Goal: Task Accomplishment & Management: Use online tool/utility

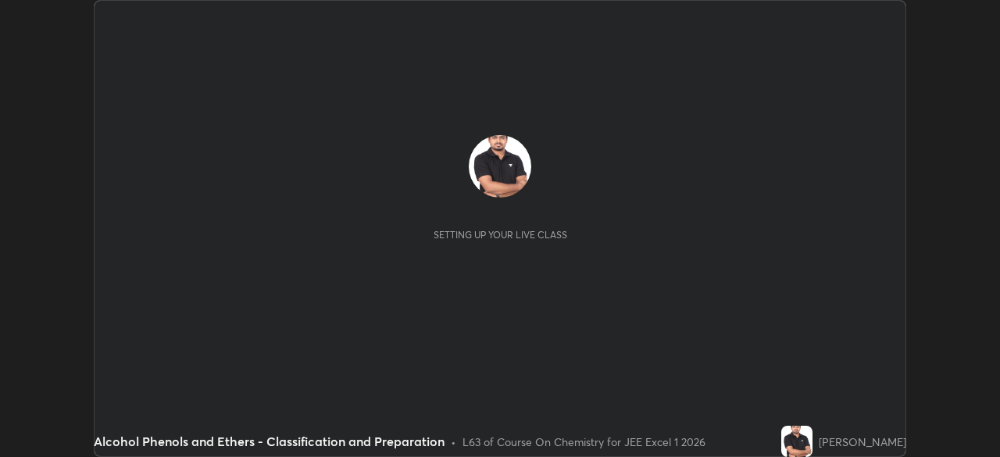
scroll to position [457, 999]
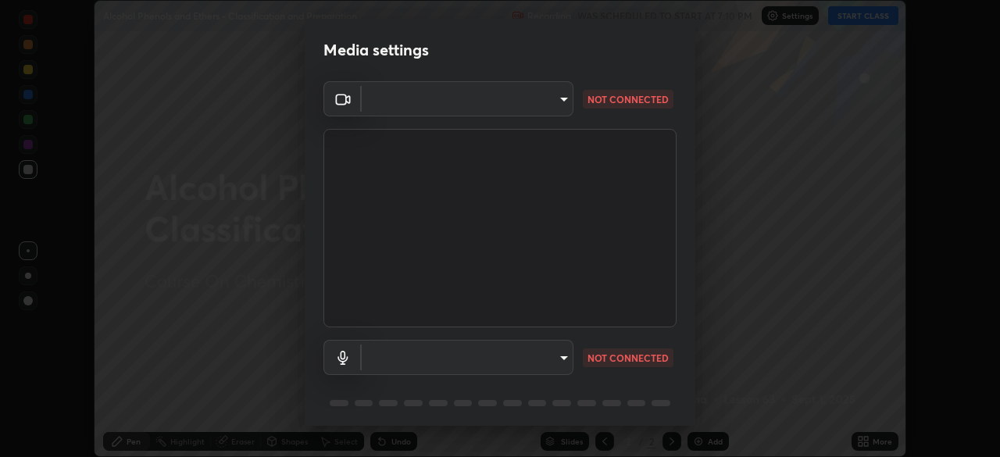
type input "b7be3d6cdc140e722cc9de4be8502babc520c6cce0c95a8ddfe4c3679804a010"
type input "default"
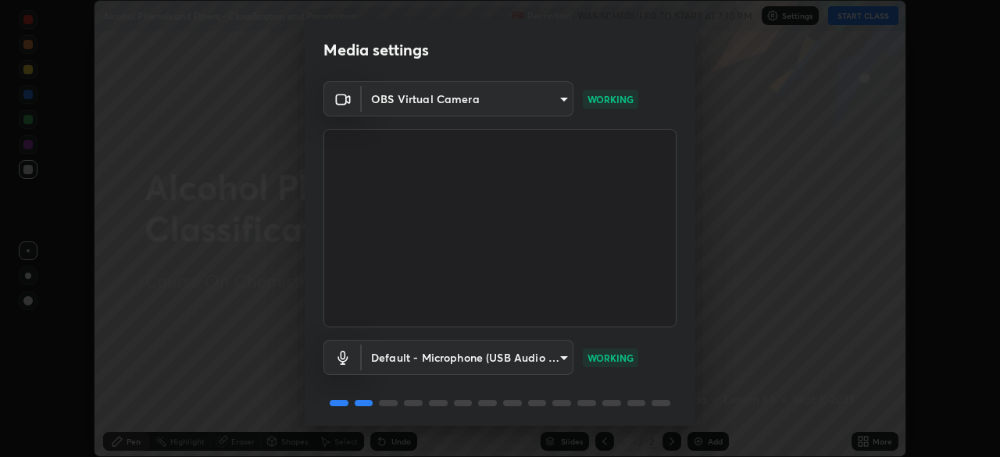
scroll to position [55, 0]
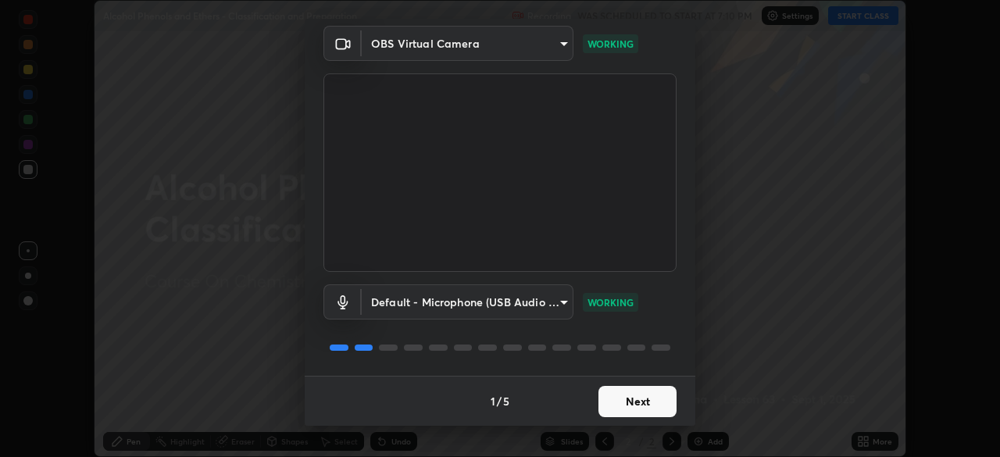
click at [637, 409] on button "Next" at bounding box center [637, 401] width 78 height 31
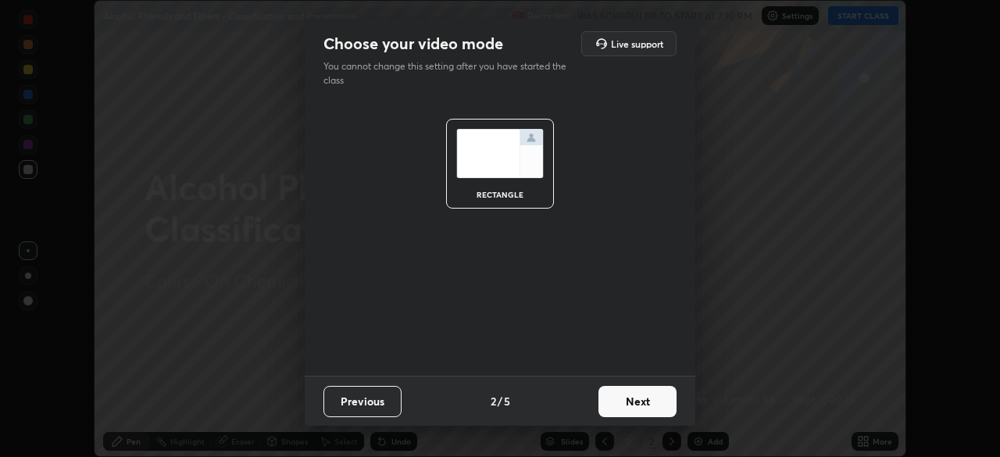
scroll to position [0, 0]
click at [640, 408] on button "Next" at bounding box center [637, 401] width 78 height 31
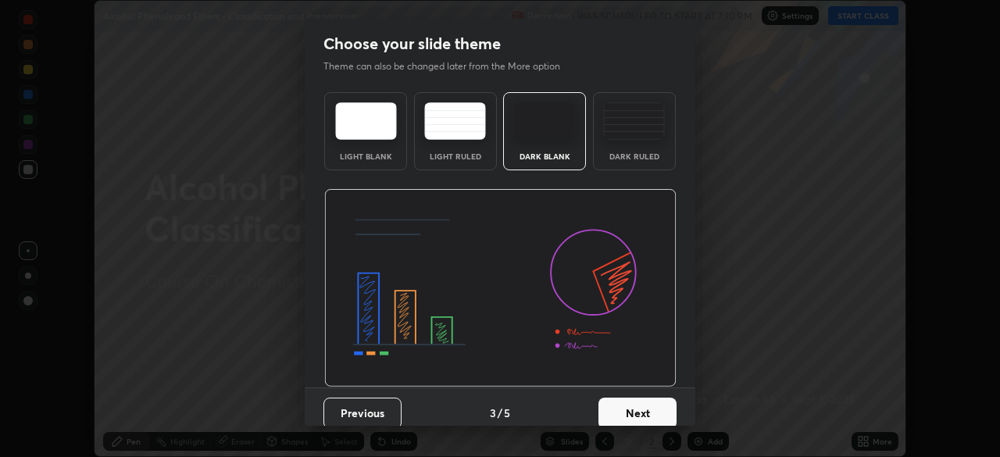
click at [645, 405] on button "Next" at bounding box center [637, 412] width 78 height 31
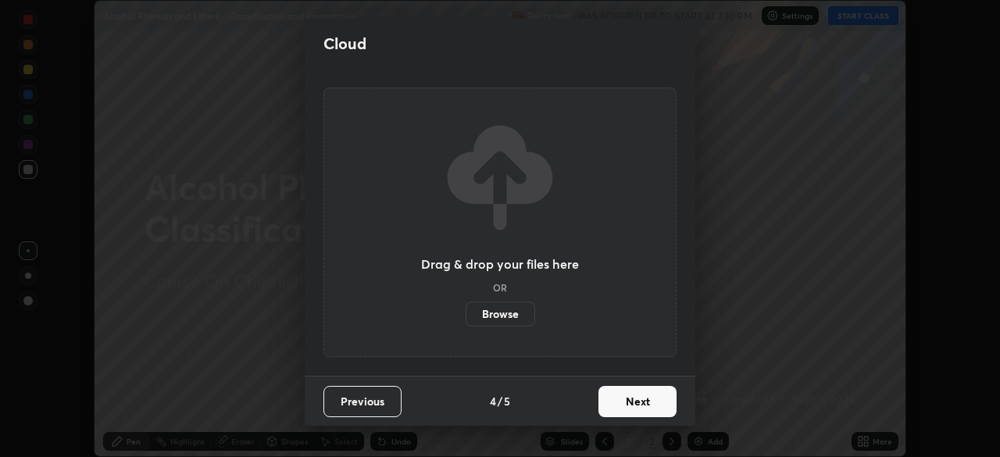
click at [643, 403] on button "Next" at bounding box center [637, 401] width 78 height 31
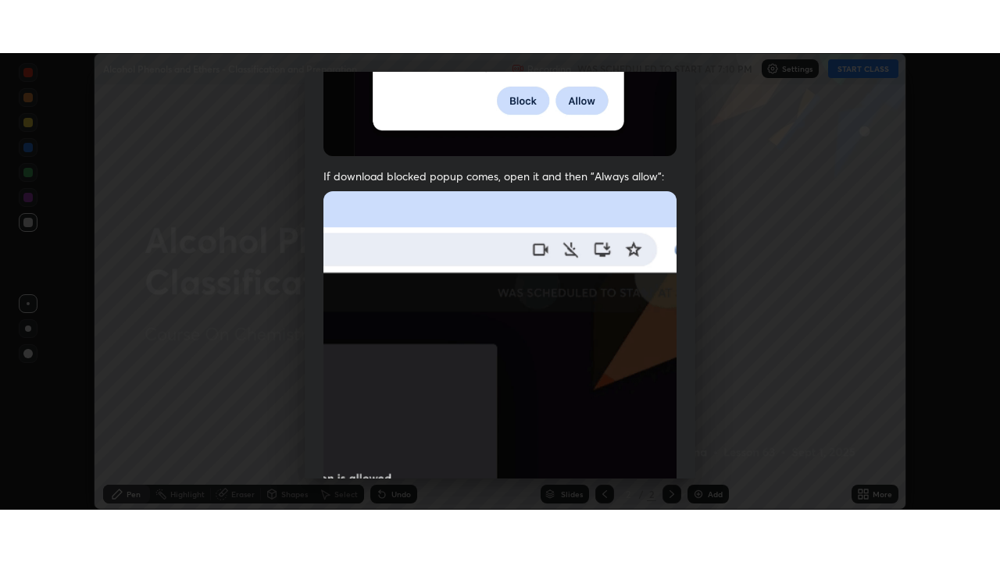
scroll to position [374, 0]
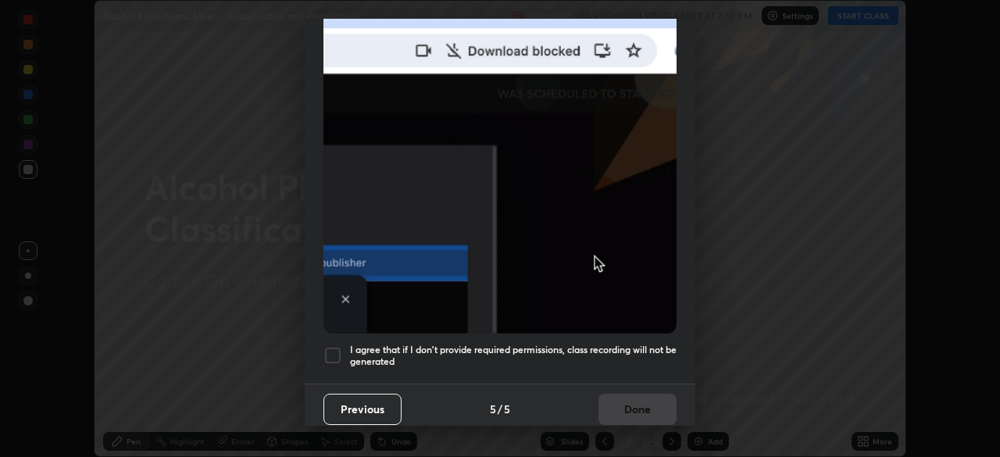
click at [331, 346] on div at bounding box center [332, 355] width 19 height 19
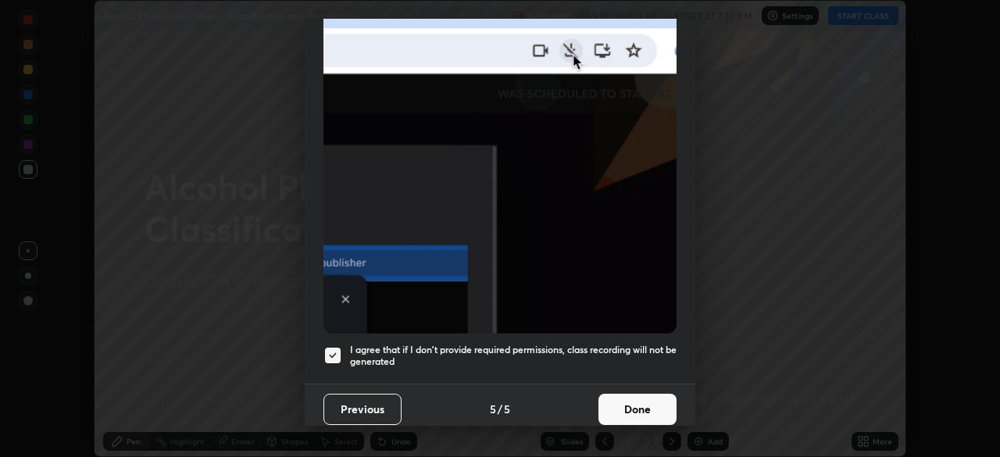
click at [638, 403] on button "Done" at bounding box center [637, 409] width 78 height 31
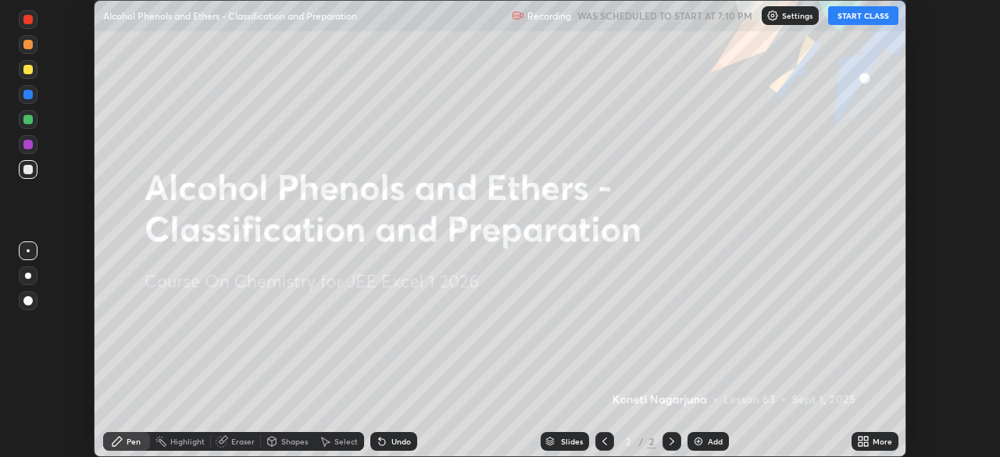
click at [860, 444] on icon at bounding box center [860, 444] width 4 height 4
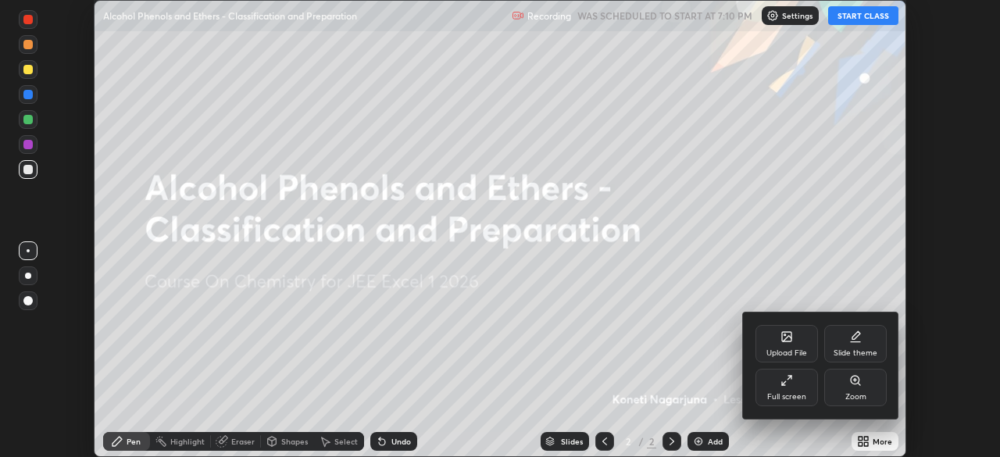
click at [784, 385] on icon at bounding box center [783, 383] width 3 height 3
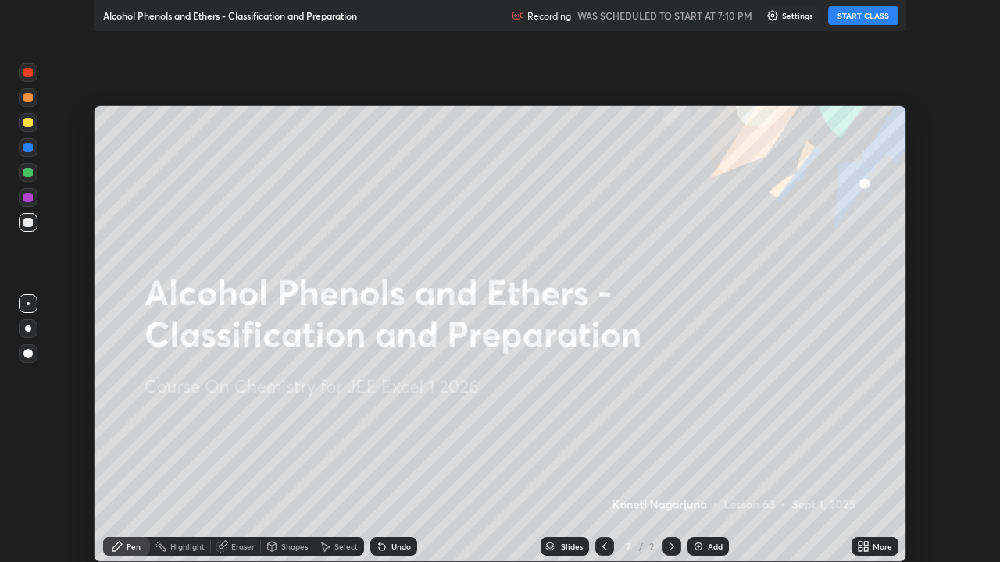
scroll to position [562, 1000]
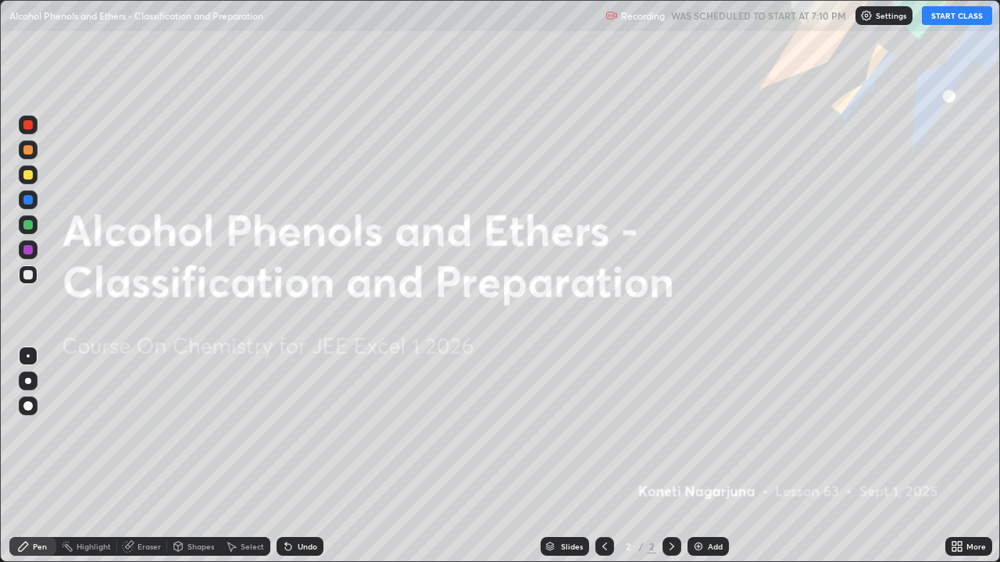
click at [948, 16] on button "START CLASS" at bounding box center [956, 15] width 70 height 19
click at [700, 456] on img at bounding box center [698, 546] width 12 height 12
click at [701, 456] on img at bounding box center [698, 546] width 12 height 12
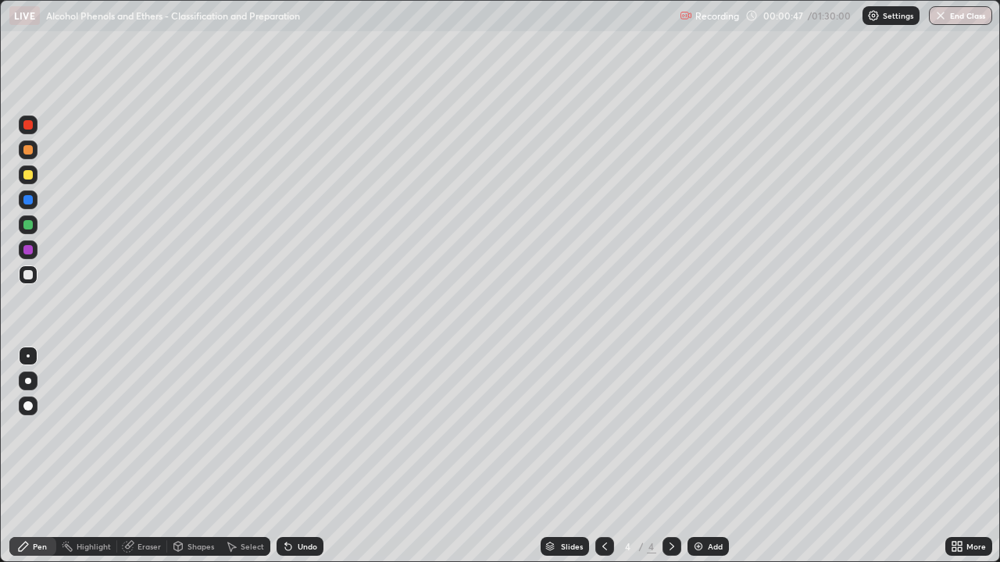
click at [704, 456] on div "Add" at bounding box center [707, 546] width 41 height 19
click at [705, 456] on div "Add" at bounding box center [707, 546] width 41 height 19
click at [701, 456] on img at bounding box center [698, 546] width 12 height 12
click at [703, 456] on div "Add" at bounding box center [707, 546] width 41 height 19
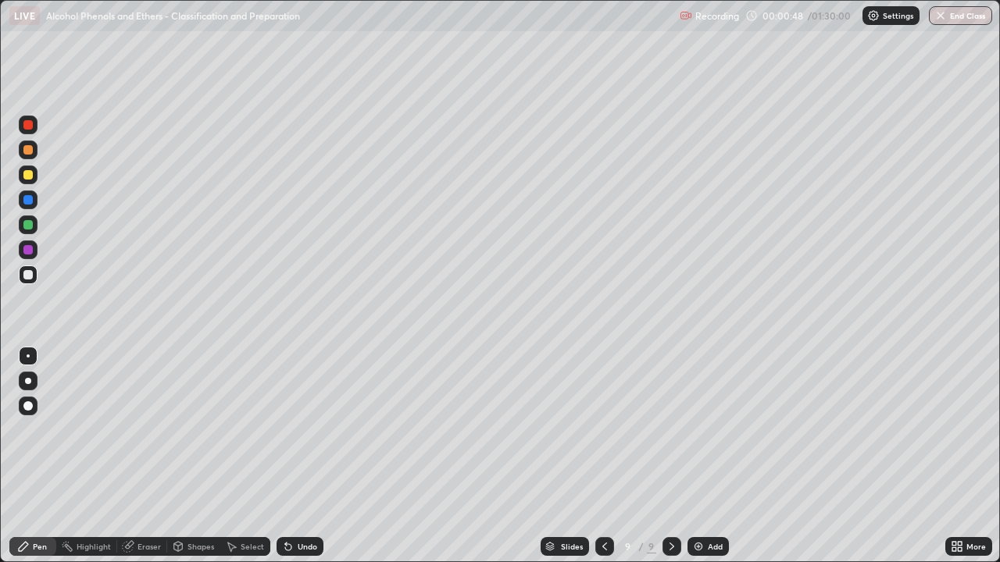
click at [703, 456] on div "Add" at bounding box center [707, 546] width 41 height 19
click at [711, 456] on div "Add" at bounding box center [714, 547] width 15 height 8
click at [705, 456] on div "Add" at bounding box center [707, 546] width 41 height 19
click at [703, 456] on div "Add" at bounding box center [707, 546] width 41 height 19
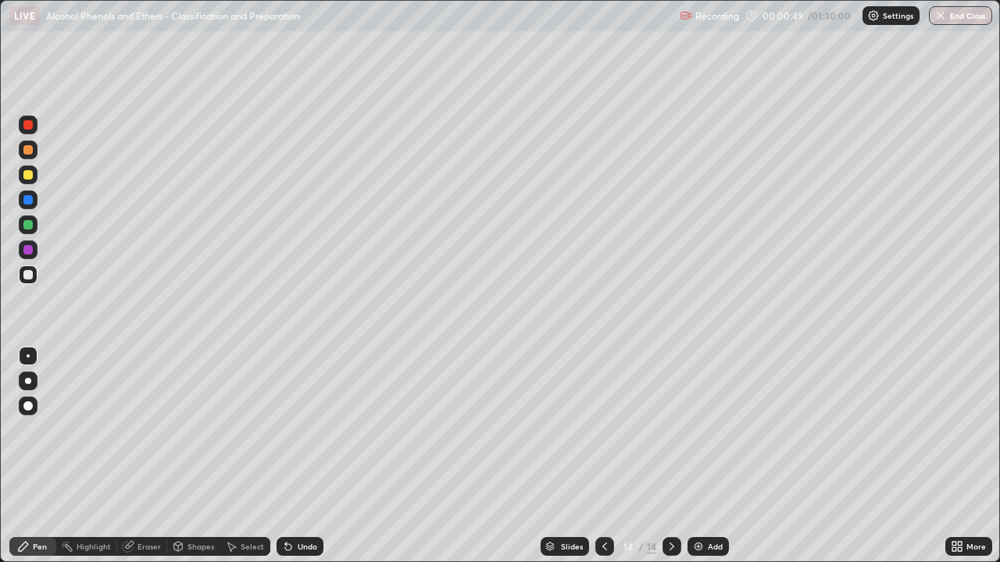
click at [703, 456] on div "Add" at bounding box center [707, 546] width 41 height 19
click at [603, 456] on icon at bounding box center [604, 546] width 12 height 12
click at [601, 456] on icon at bounding box center [604, 546] width 12 height 12
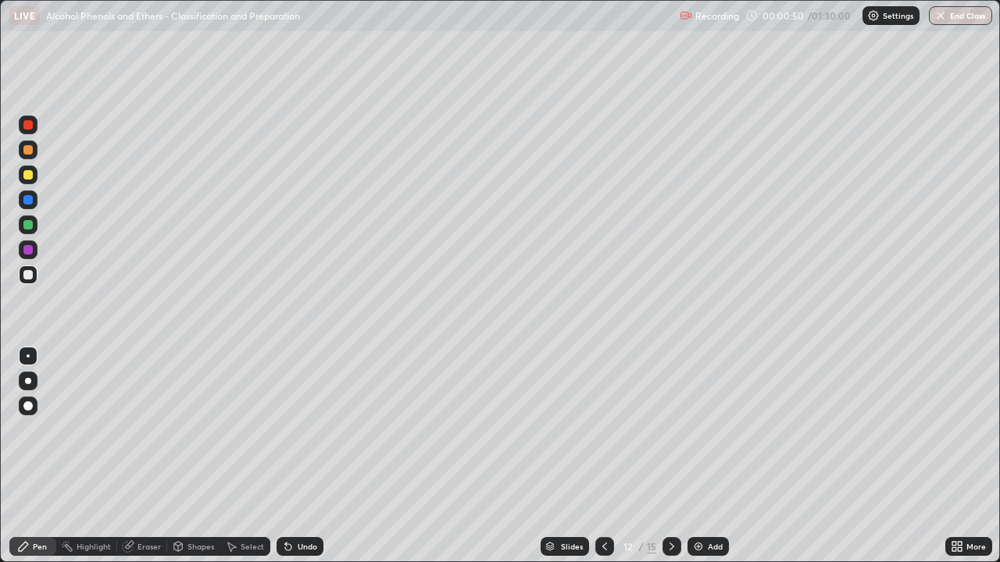
click at [604, 456] on icon at bounding box center [604, 546] width 12 height 12
click at [603, 456] on icon at bounding box center [604, 547] width 5 height 8
click at [602, 456] on icon at bounding box center [604, 547] width 5 height 8
click at [603, 456] on icon at bounding box center [604, 546] width 12 height 12
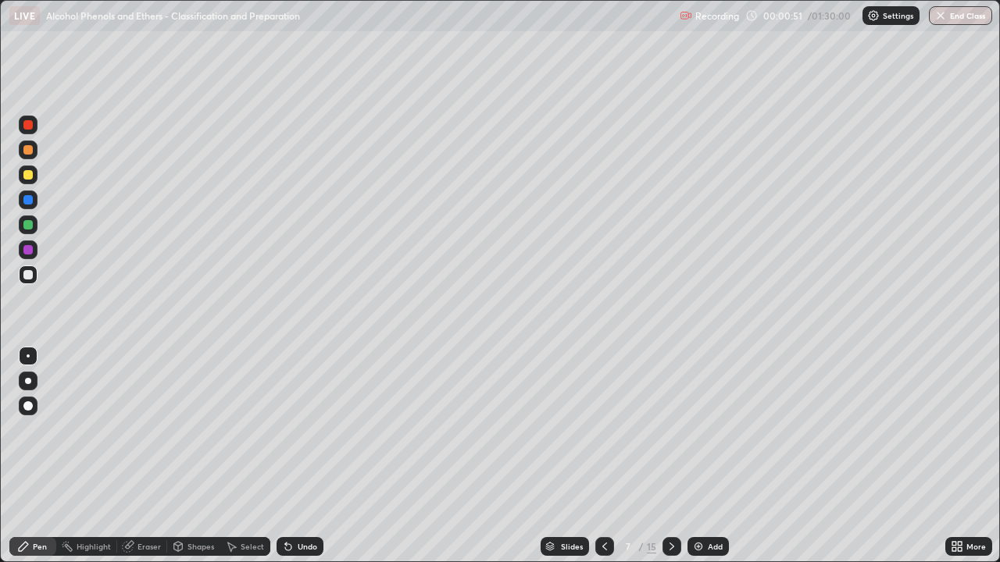
click at [601, 456] on icon at bounding box center [604, 546] width 12 height 12
click at [603, 456] on icon at bounding box center [604, 547] width 5 height 8
click at [603, 456] on icon at bounding box center [604, 546] width 12 height 12
click at [30, 222] on div at bounding box center [27, 224] width 9 height 9
click at [30, 175] on div at bounding box center [27, 174] width 9 height 9
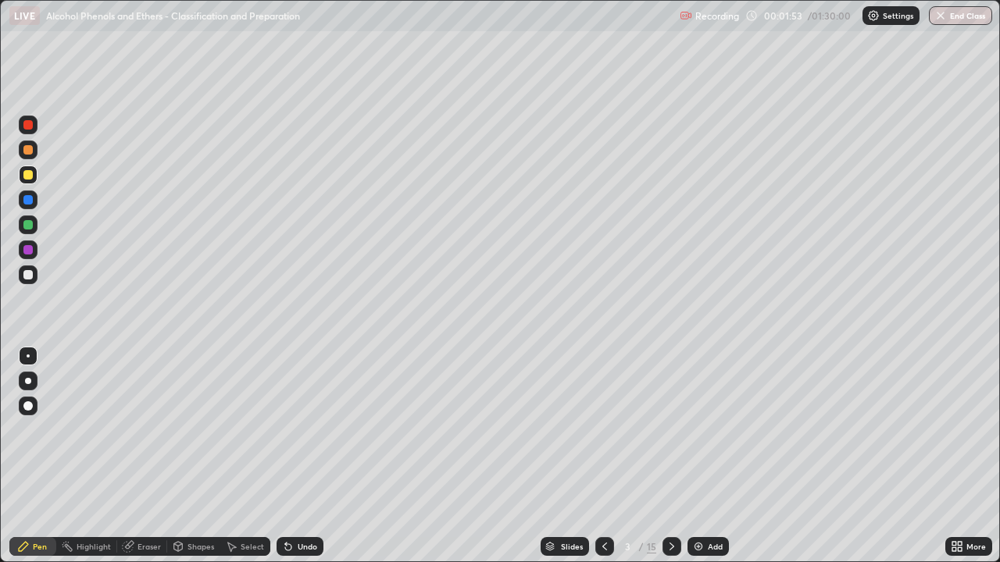
click at [30, 150] on div at bounding box center [27, 149] width 9 height 9
click at [302, 456] on div "Undo" at bounding box center [308, 547] width 20 height 8
click at [301, 456] on div "Undo" at bounding box center [308, 547] width 20 height 8
click at [27, 203] on div at bounding box center [27, 199] width 9 height 9
click at [290, 456] on icon at bounding box center [288, 546] width 12 height 12
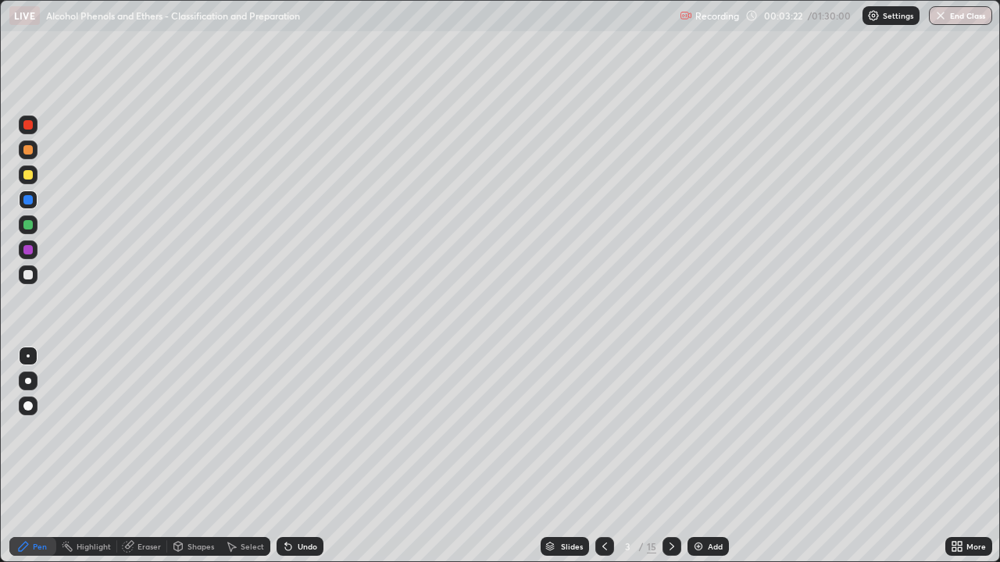
click at [294, 456] on div "Undo" at bounding box center [299, 546] width 47 height 19
click at [298, 456] on div "Undo" at bounding box center [308, 547] width 20 height 8
click at [669, 456] on icon at bounding box center [671, 547] width 5 height 8
click at [27, 127] on div at bounding box center [27, 124] width 9 height 9
click at [30, 123] on div at bounding box center [27, 124] width 9 height 9
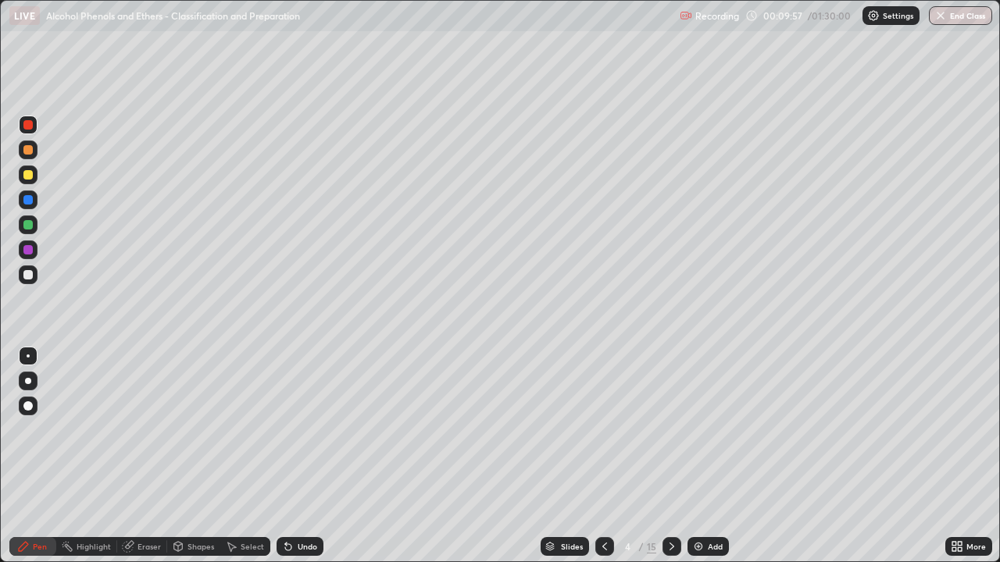
click at [29, 201] on div at bounding box center [27, 199] width 9 height 9
click at [28, 226] on div at bounding box center [27, 224] width 9 height 9
click at [31, 251] on div at bounding box center [27, 249] width 9 height 9
click at [294, 456] on div "Undo" at bounding box center [299, 546] width 47 height 19
click at [298, 456] on div "Undo" at bounding box center [308, 547] width 20 height 8
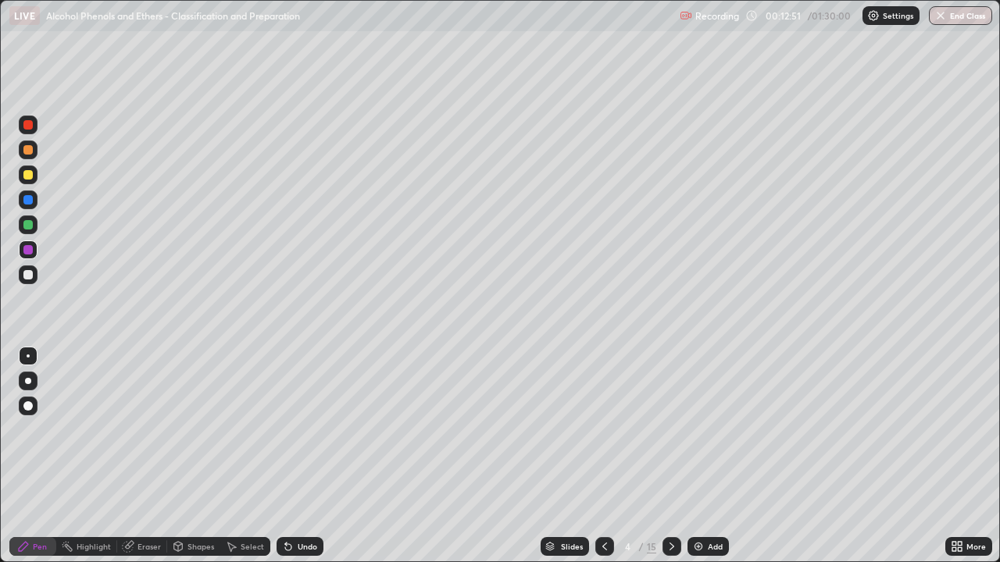
click at [298, 456] on div "Undo" at bounding box center [308, 547] width 20 height 8
click at [25, 274] on div at bounding box center [27, 274] width 9 height 9
click at [29, 226] on div at bounding box center [27, 224] width 9 height 9
click at [668, 456] on icon at bounding box center [671, 546] width 12 height 12
click at [29, 125] on div at bounding box center [27, 124] width 9 height 9
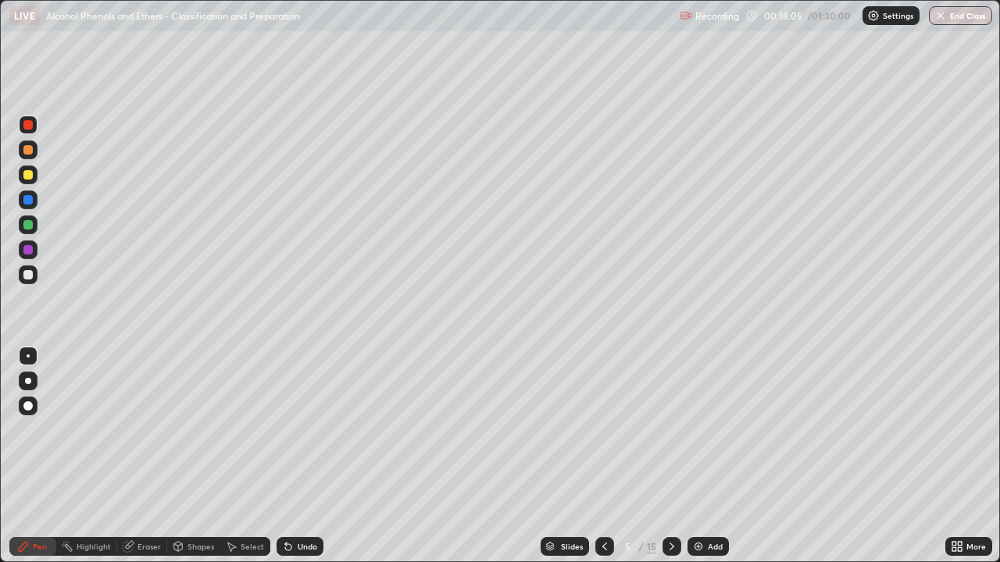
click at [30, 151] on div at bounding box center [27, 149] width 9 height 9
click at [26, 224] on div at bounding box center [27, 224] width 9 height 9
click at [30, 276] on div at bounding box center [27, 274] width 9 height 9
click at [28, 174] on div at bounding box center [27, 174] width 9 height 9
click at [668, 456] on icon at bounding box center [671, 546] width 12 height 12
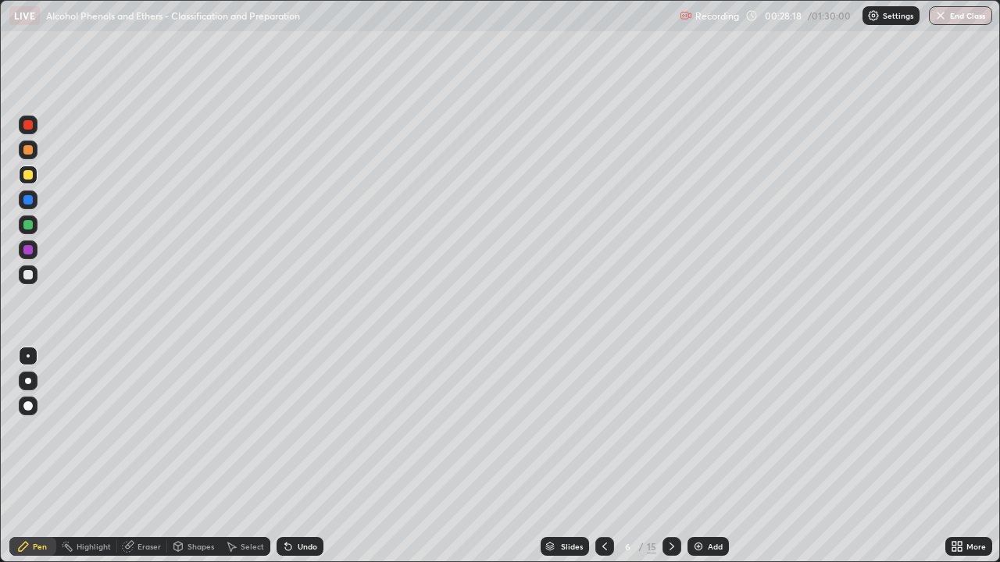
click at [603, 456] on icon at bounding box center [604, 546] width 12 height 12
click at [672, 456] on icon at bounding box center [671, 547] width 5 height 8
click at [26, 123] on div at bounding box center [27, 124] width 9 height 9
click at [27, 226] on div at bounding box center [27, 224] width 9 height 9
click at [27, 179] on div at bounding box center [27, 174] width 9 height 9
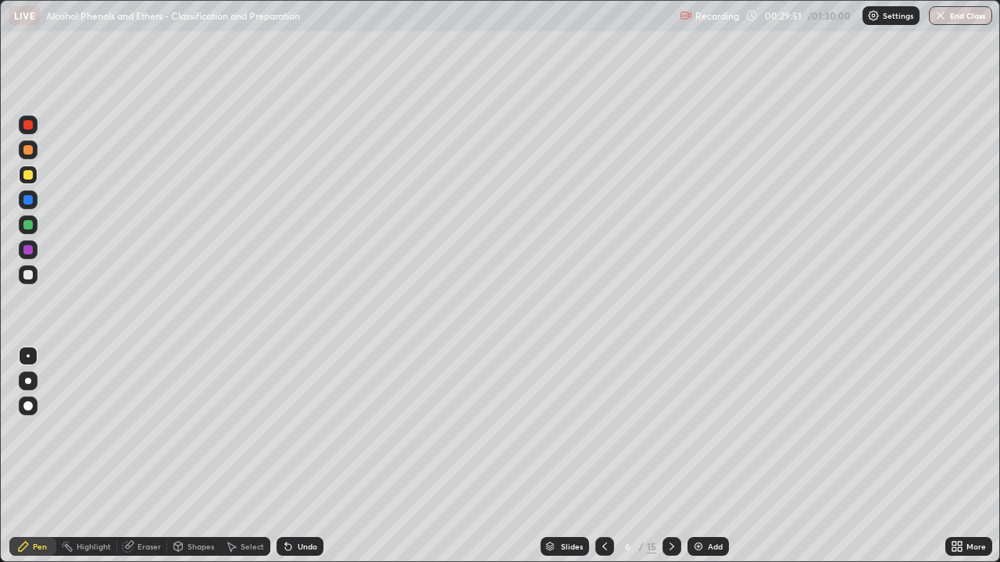
click at [27, 222] on div at bounding box center [27, 224] width 9 height 9
click at [26, 223] on div at bounding box center [27, 224] width 9 height 9
click at [144, 456] on div "Eraser" at bounding box center [148, 547] width 23 height 8
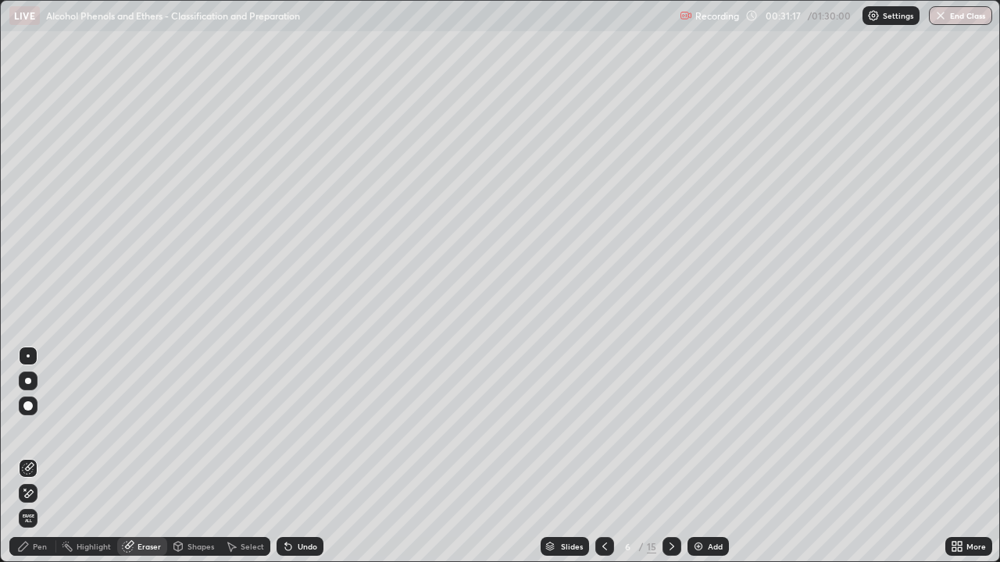
click at [39, 456] on div "Pen" at bounding box center [40, 547] width 14 height 8
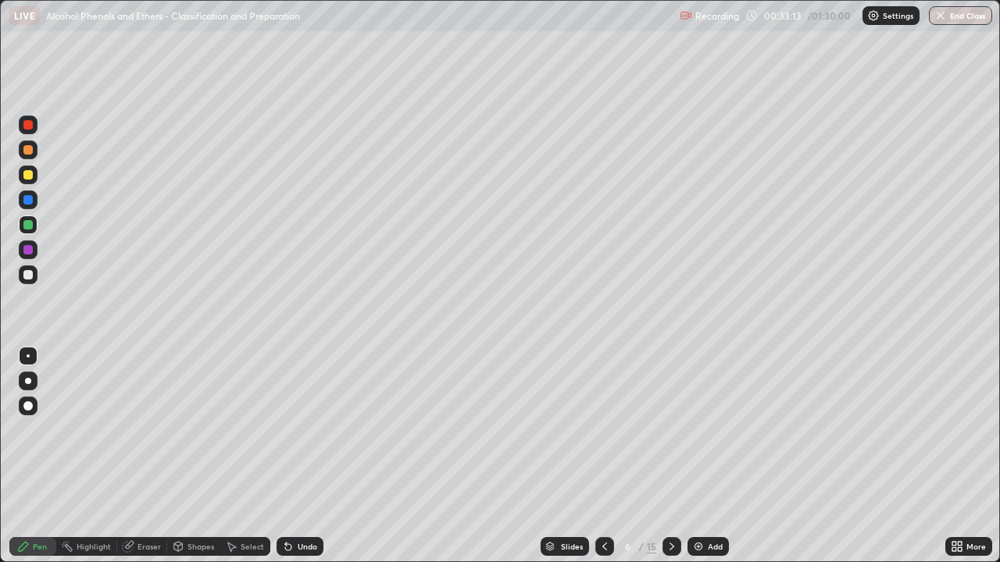
click at [29, 273] on div at bounding box center [27, 274] width 9 height 9
click at [285, 456] on icon at bounding box center [286, 544] width 2 height 2
click at [293, 456] on div "Undo" at bounding box center [299, 546] width 47 height 19
click at [286, 456] on icon at bounding box center [288, 547] width 6 height 6
click at [27, 223] on div at bounding box center [27, 224] width 9 height 9
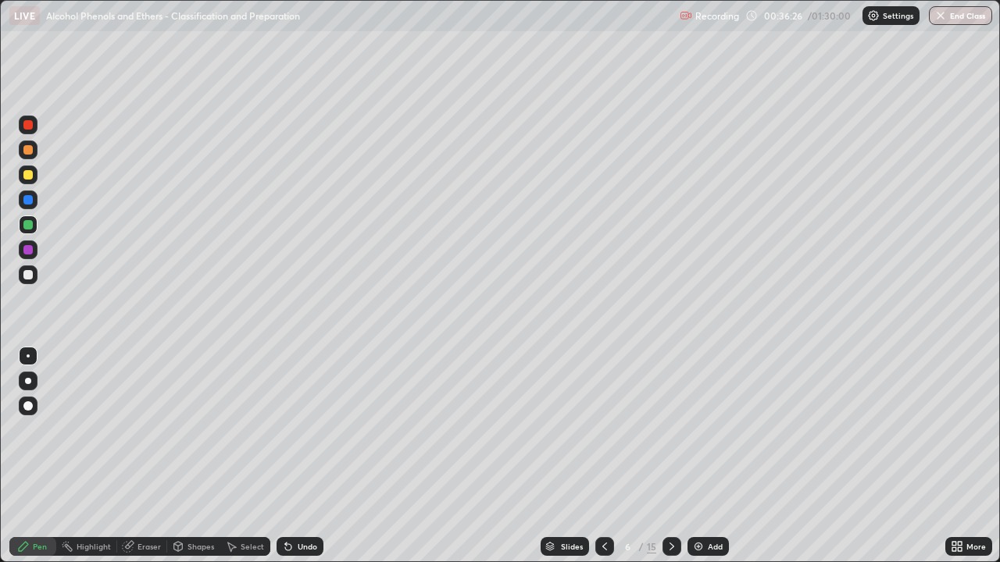
click at [667, 456] on icon at bounding box center [671, 546] width 12 height 12
click at [26, 174] on div at bounding box center [27, 174] width 9 height 9
click at [28, 199] on div at bounding box center [27, 199] width 9 height 9
click at [28, 251] on div at bounding box center [27, 249] width 9 height 9
click at [27, 229] on div at bounding box center [27, 224] width 9 height 9
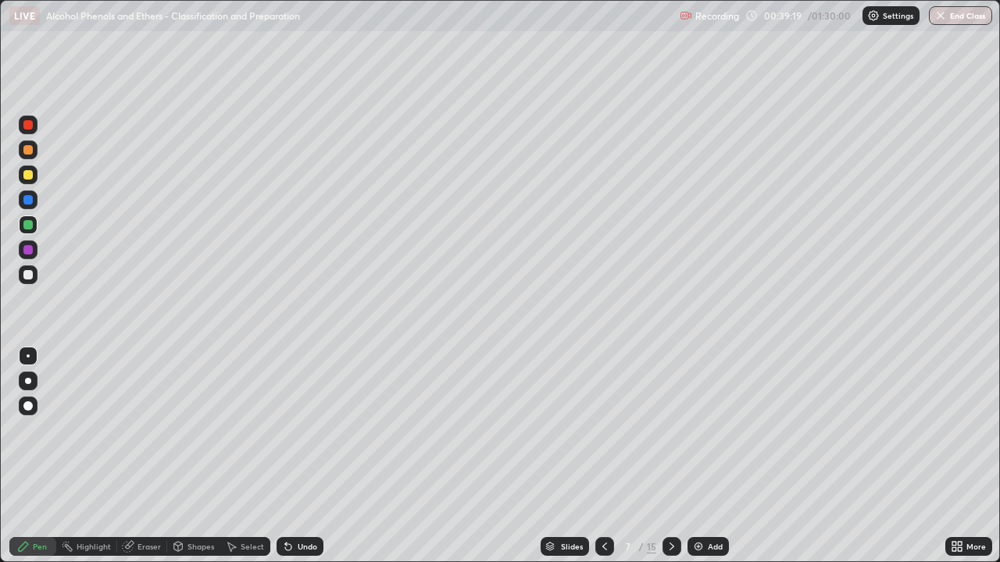
click at [29, 125] on div at bounding box center [27, 124] width 9 height 9
click at [298, 456] on div "Undo" at bounding box center [308, 547] width 20 height 8
click at [301, 456] on div "Undo" at bounding box center [308, 547] width 20 height 8
click at [300, 456] on div "Undo" at bounding box center [308, 547] width 20 height 8
click at [24, 245] on div at bounding box center [28, 250] width 19 height 19
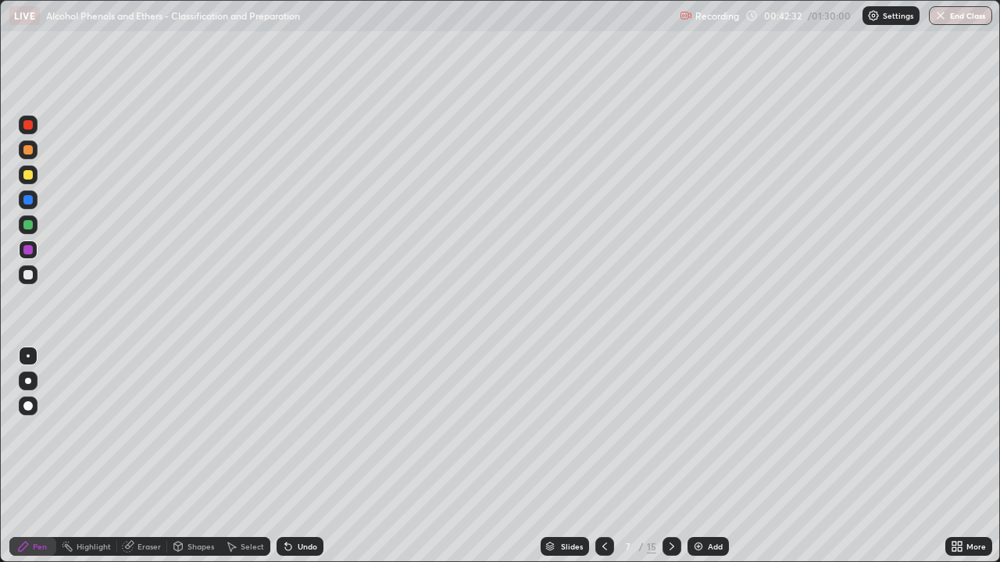
click at [26, 224] on div at bounding box center [27, 224] width 9 height 9
click at [27, 175] on div at bounding box center [27, 174] width 9 height 9
click at [670, 456] on icon at bounding box center [671, 546] width 12 height 12
click at [28, 197] on div at bounding box center [27, 199] width 9 height 9
click at [308, 456] on div "Undo" at bounding box center [308, 547] width 20 height 8
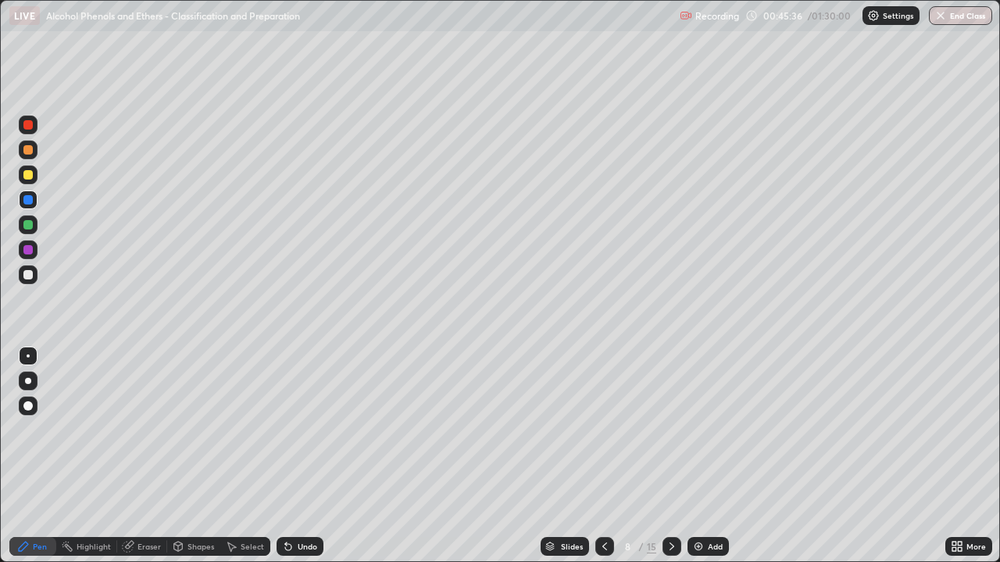
click at [311, 456] on div "Undo" at bounding box center [308, 547] width 20 height 8
click at [287, 456] on icon at bounding box center [288, 547] width 6 height 6
click at [286, 456] on icon at bounding box center [288, 547] width 6 height 6
click at [290, 456] on icon at bounding box center [288, 546] width 12 height 12
click at [298, 456] on div "Undo" at bounding box center [308, 547] width 20 height 8
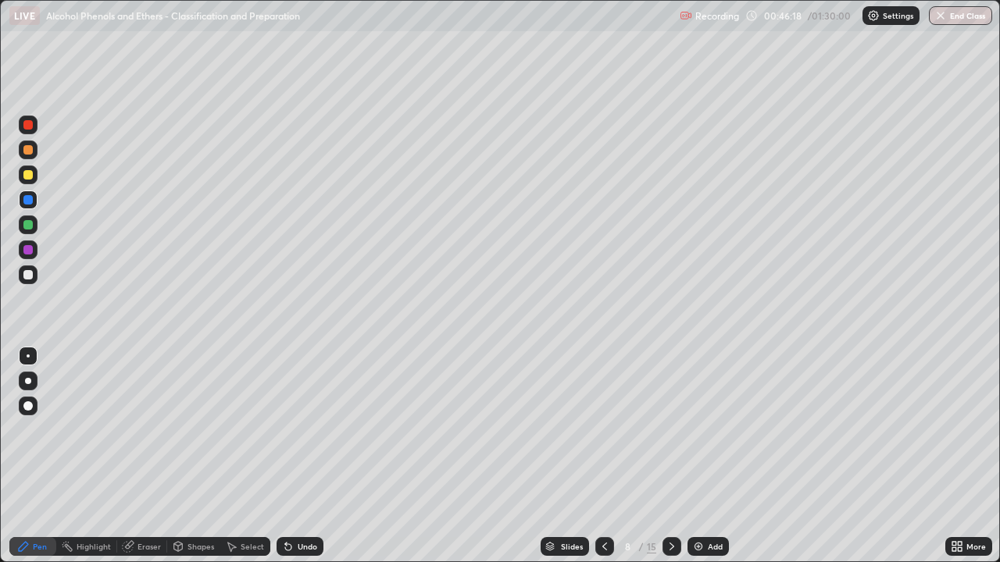
click at [298, 456] on div "Undo" at bounding box center [308, 547] width 20 height 8
click at [299, 456] on div "Undo" at bounding box center [308, 547] width 20 height 8
click at [298, 456] on div "Undo" at bounding box center [308, 547] width 20 height 8
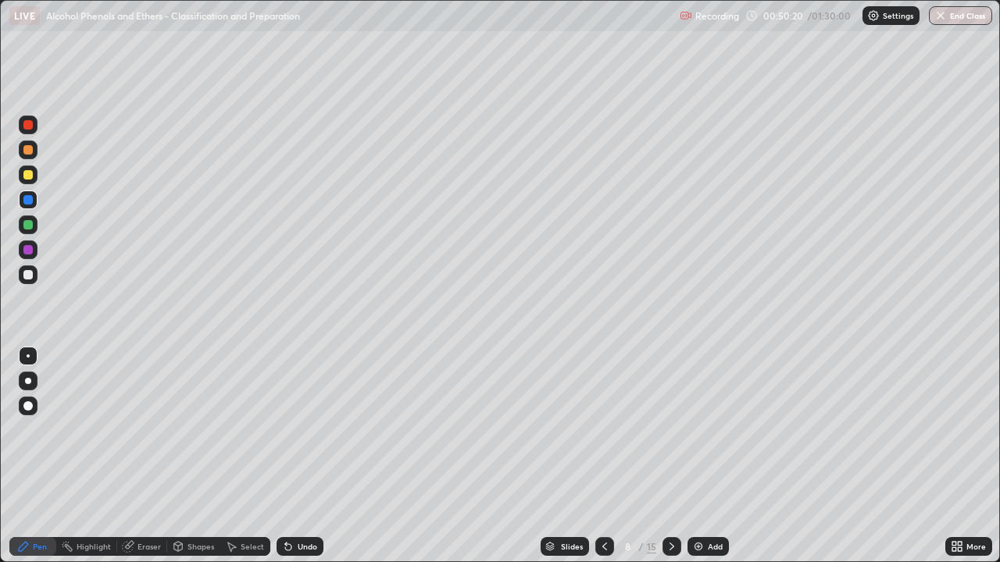
click at [25, 273] on div at bounding box center [27, 274] width 9 height 9
click at [21, 226] on div at bounding box center [28, 225] width 19 height 19
click at [670, 456] on icon at bounding box center [671, 546] width 12 height 12
click at [668, 456] on icon at bounding box center [671, 546] width 12 height 12
click at [26, 124] on div at bounding box center [27, 124] width 9 height 9
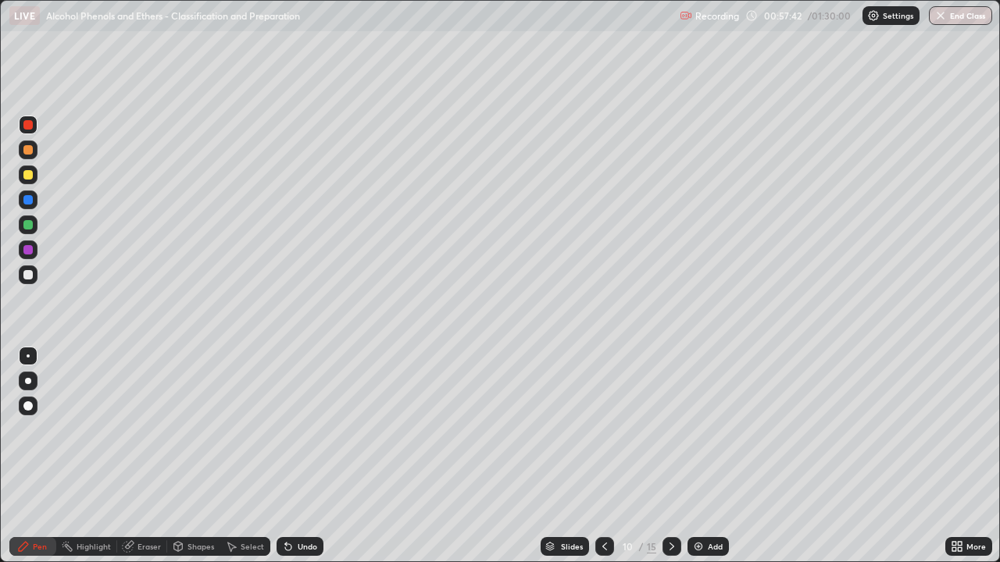
click at [25, 174] on div at bounding box center [27, 174] width 9 height 9
click at [29, 223] on div at bounding box center [27, 224] width 9 height 9
click at [27, 250] on div at bounding box center [27, 249] width 9 height 9
click at [27, 226] on div at bounding box center [27, 224] width 9 height 9
click at [306, 456] on div "Undo" at bounding box center [308, 547] width 20 height 8
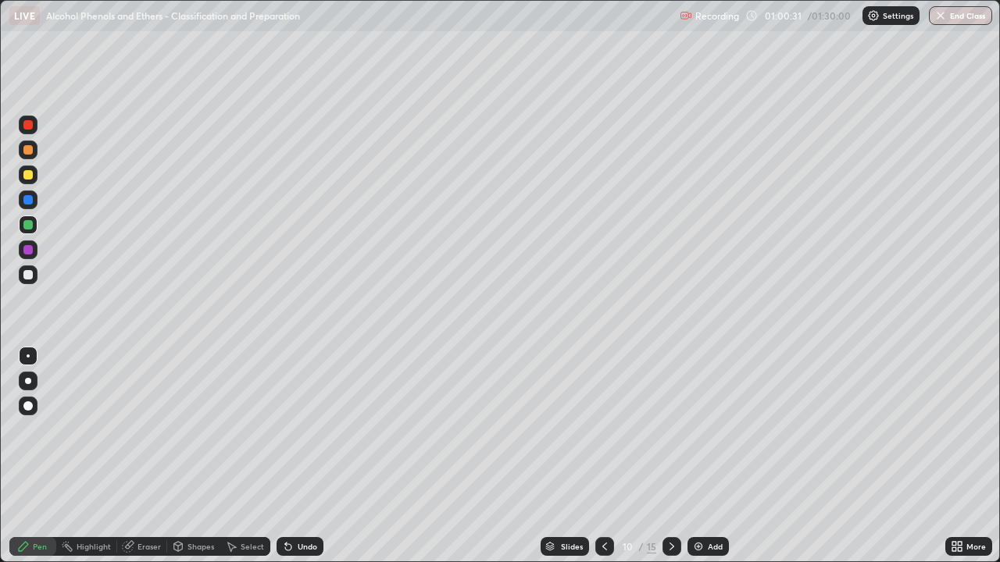
click at [304, 456] on div "Undo" at bounding box center [308, 547] width 20 height 8
click at [302, 456] on div "Undo" at bounding box center [308, 547] width 20 height 8
click at [304, 456] on div "Undo" at bounding box center [308, 547] width 20 height 8
click at [305, 456] on div "Undo" at bounding box center [308, 547] width 20 height 8
click at [308, 456] on div "Undo" at bounding box center [308, 547] width 20 height 8
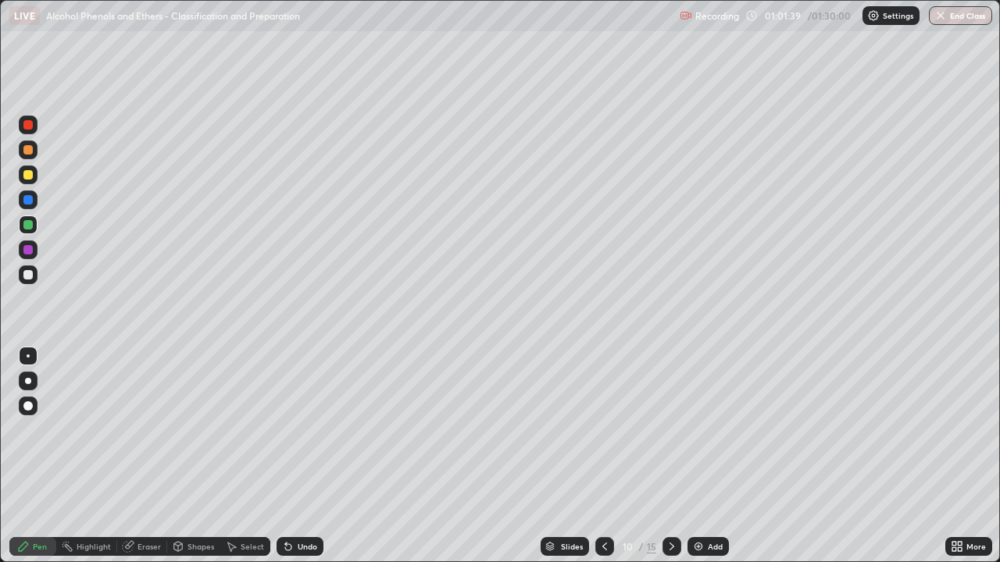
click at [28, 249] on div at bounding box center [27, 249] width 9 height 9
click at [304, 456] on div "Undo" at bounding box center [308, 547] width 20 height 8
click at [300, 456] on div "Undo" at bounding box center [299, 546] width 47 height 19
click at [144, 456] on div "Eraser" at bounding box center [148, 547] width 23 height 8
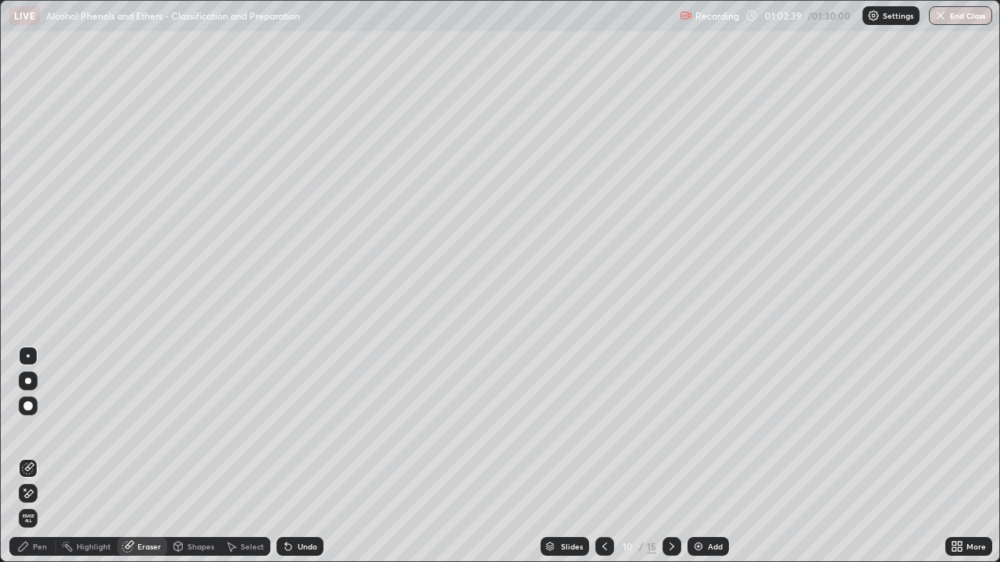
click at [40, 456] on div "Pen" at bounding box center [40, 547] width 14 height 8
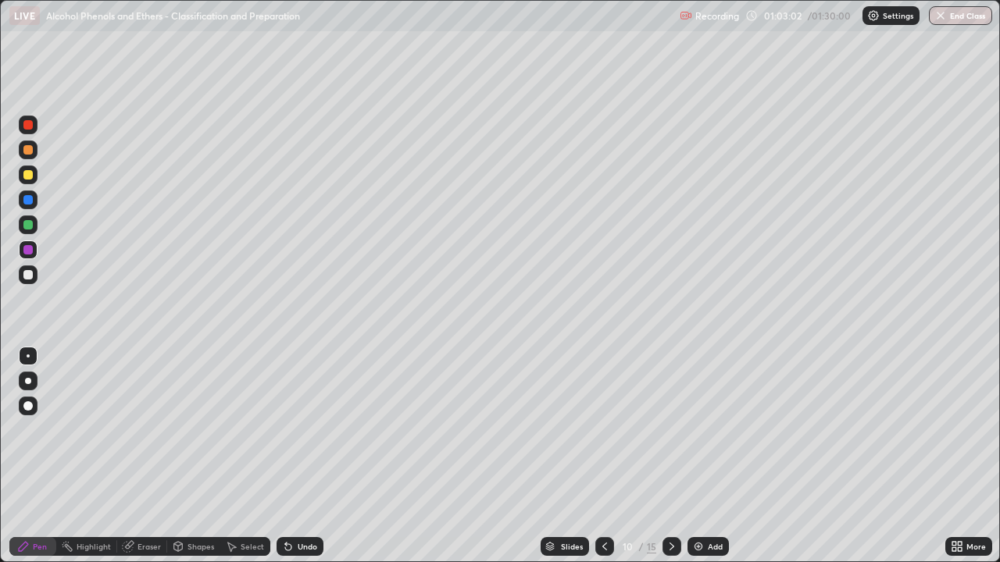
click at [287, 456] on icon at bounding box center [288, 547] width 6 height 6
click at [288, 456] on icon at bounding box center [288, 546] width 12 height 12
click at [289, 456] on icon at bounding box center [288, 546] width 12 height 12
click at [288, 456] on icon at bounding box center [288, 547] width 6 height 6
click at [286, 456] on icon at bounding box center [288, 547] width 6 height 6
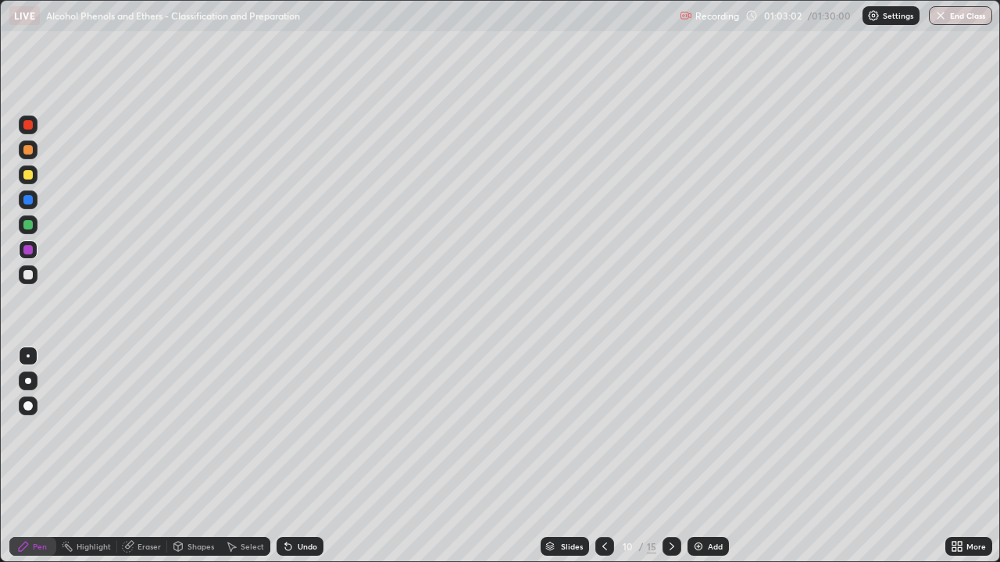
click at [291, 456] on icon at bounding box center [288, 546] width 12 height 12
click at [293, 456] on div "Undo" at bounding box center [299, 546] width 47 height 19
click at [294, 456] on div "Undo" at bounding box center [299, 546] width 47 height 19
click at [298, 456] on div "Undo" at bounding box center [308, 547] width 20 height 8
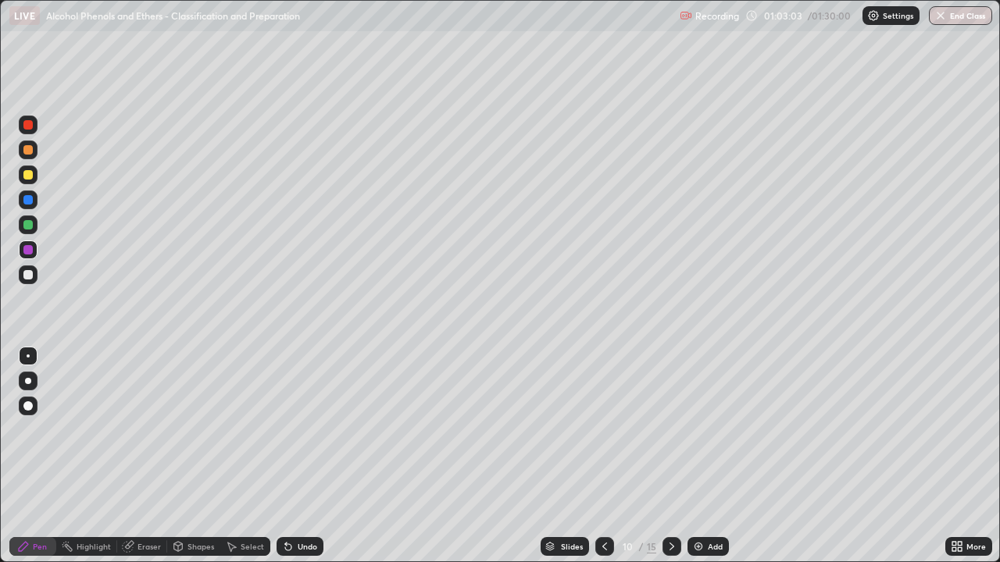
click at [298, 456] on div "Undo" at bounding box center [308, 547] width 20 height 8
click at [145, 456] on div "Eraser" at bounding box center [148, 547] width 23 height 8
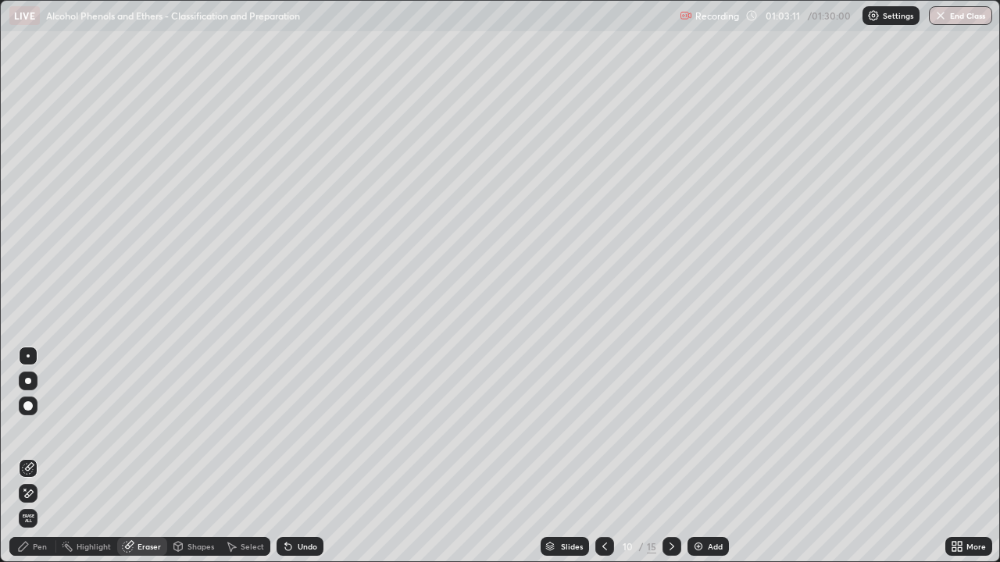
click at [38, 456] on div "Pen" at bounding box center [40, 547] width 14 height 8
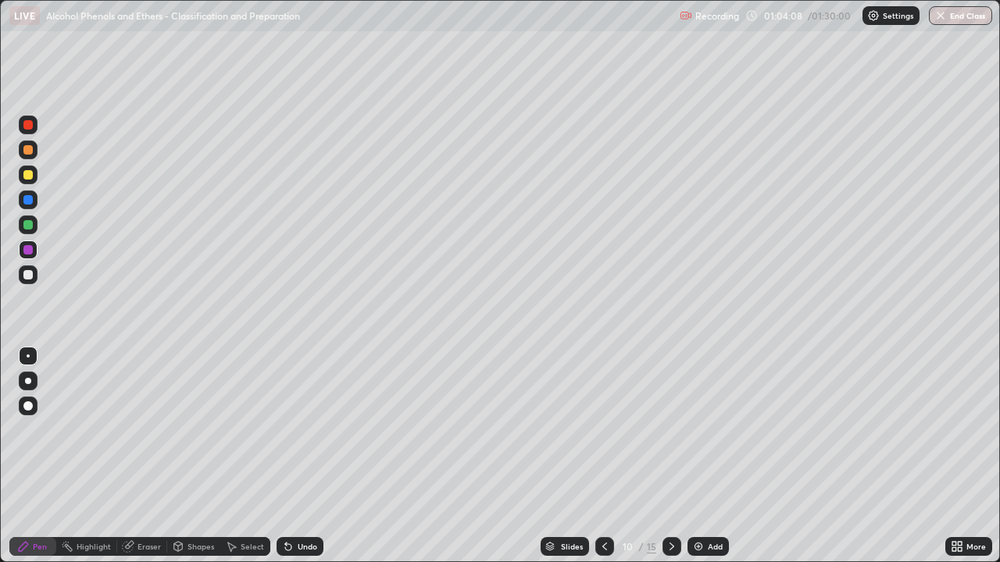
click at [26, 276] on div at bounding box center [27, 274] width 9 height 9
click at [286, 456] on icon at bounding box center [288, 547] width 6 height 6
click at [668, 456] on icon at bounding box center [671, 546] width 12 height 12
click at [25, 174] on div at bounding box center [27, 174] width 9 height 9
click at [26, 199] on div at bounding box center [27, 199] width 9 height 9
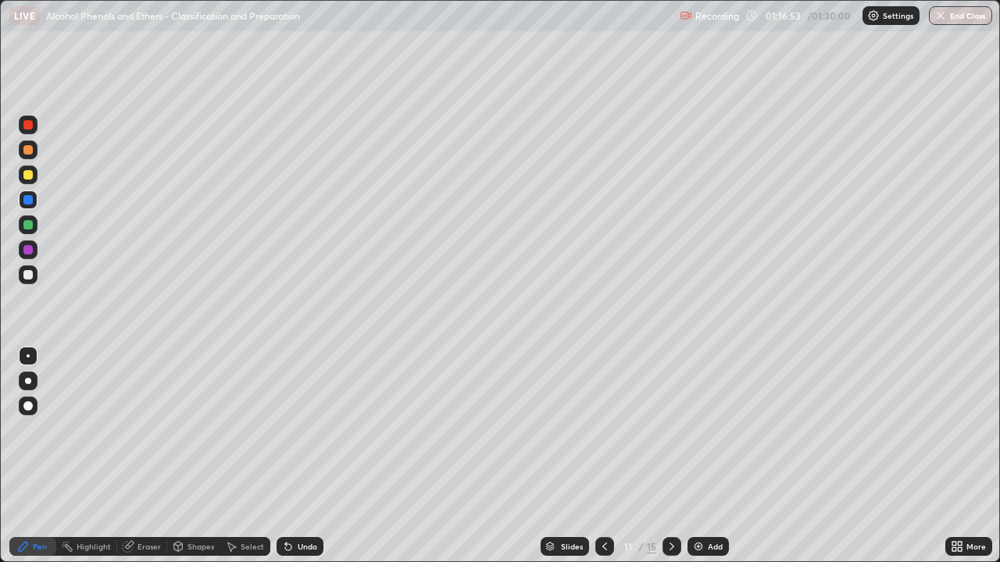
click at [672, 456] on icon at bounding box center [671, 547] width 5 height 8
click at [26, 126] on div at bounding box center [27, 124] width 9 height 9
click at [670, 456] on icon at bounding box center [671, 546] width 12 height 12
click at [26, 173] on div at bounding box center [27, 174] width 9 height 9
click at [25, 148] on div at bounding box center [27, 149] width 9 height 9
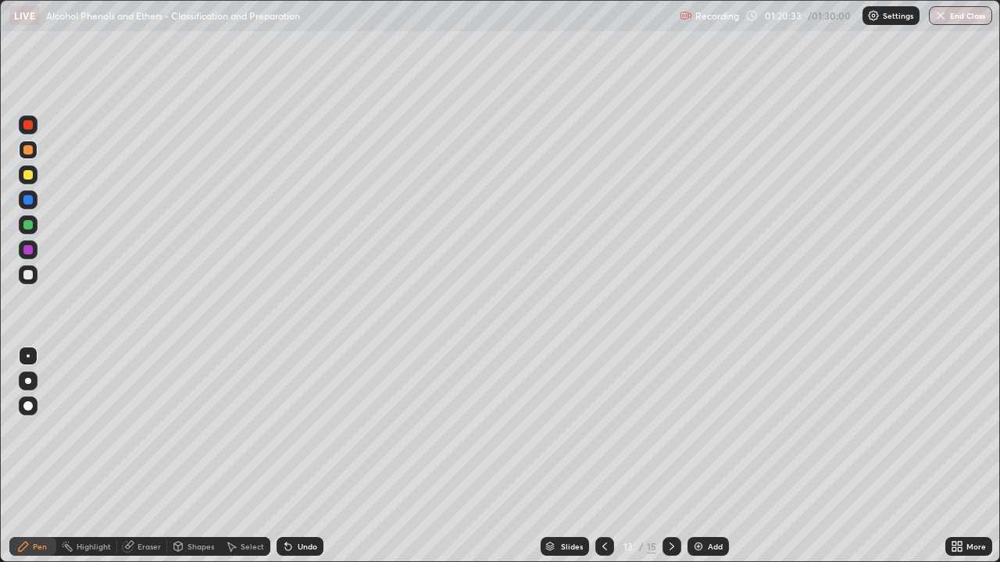
click at [26, 200] on div at bounding box center [27, 199] width 9 height 9
click at [294, 456] on div "Undo" at bounding box center [299, 546] width 47 height 19
click at [35, 176] on div at bounding box center [28, 175] width 19 height 19
click at [29, 253] on div at bounding box center [27, 249] width 9 height 9
click at [672, 456] on icon at bounding box center [671, 547] width 5 height 8
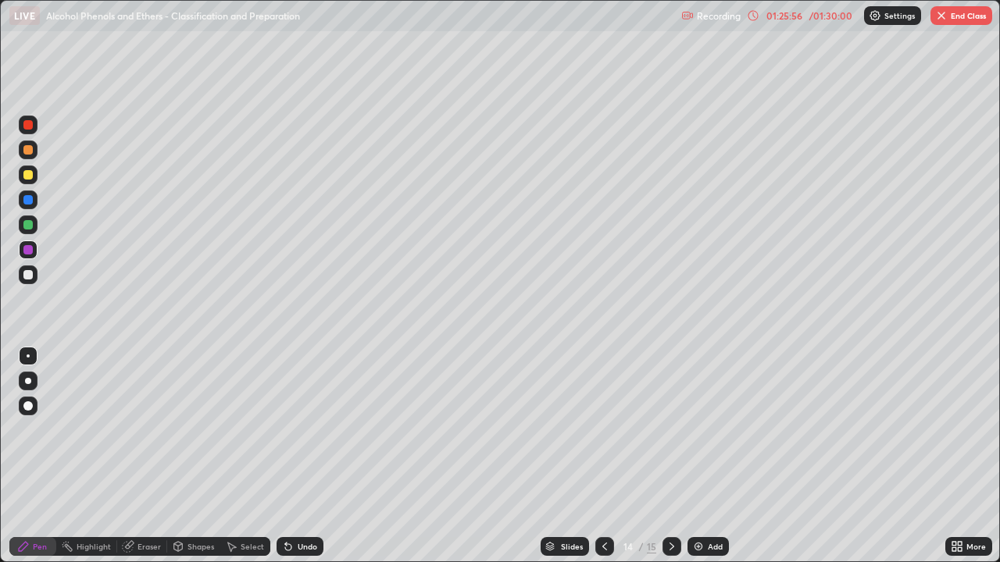
click at [29, 122] on div at bounding box center [27, 124] width 9 height 9
click at [302, 456] on div "Undo" at bounding box center [308, 547] width 20 height 8
click at [304, 456] on div "Undo" at bounding box center [308, 547] width 20 height 8
click at [299, 456] on div "Undo" at bounding box center [308, 547] width 20 height 8
click at [30, 248] on div at bounding box center [27, 249] width 9 height 9
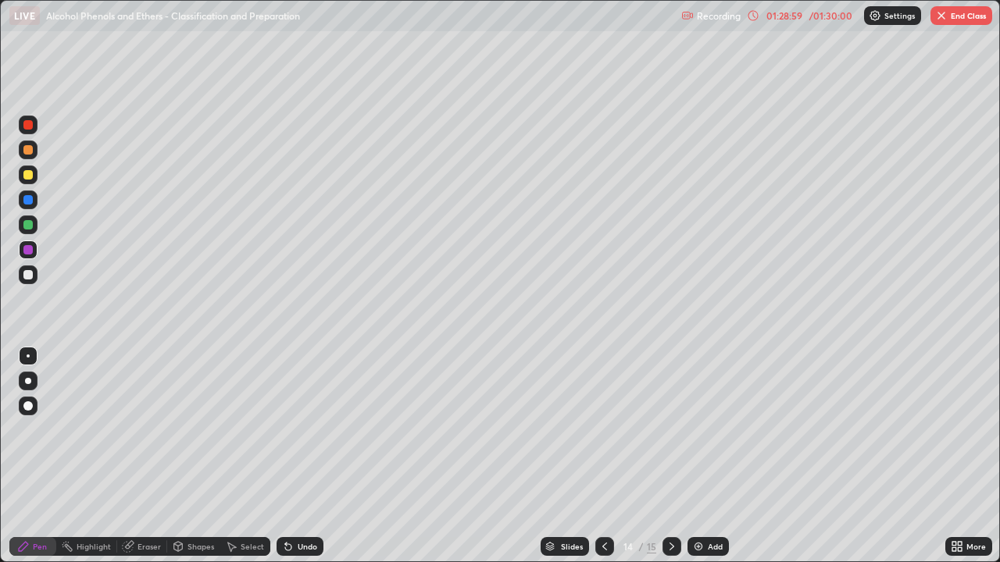
click at [285, 456] on icon at bounding box center [288, 547] width 6 height 6
click at [287, 456] on icon at bounding box center [288, 547] width 6 height 6
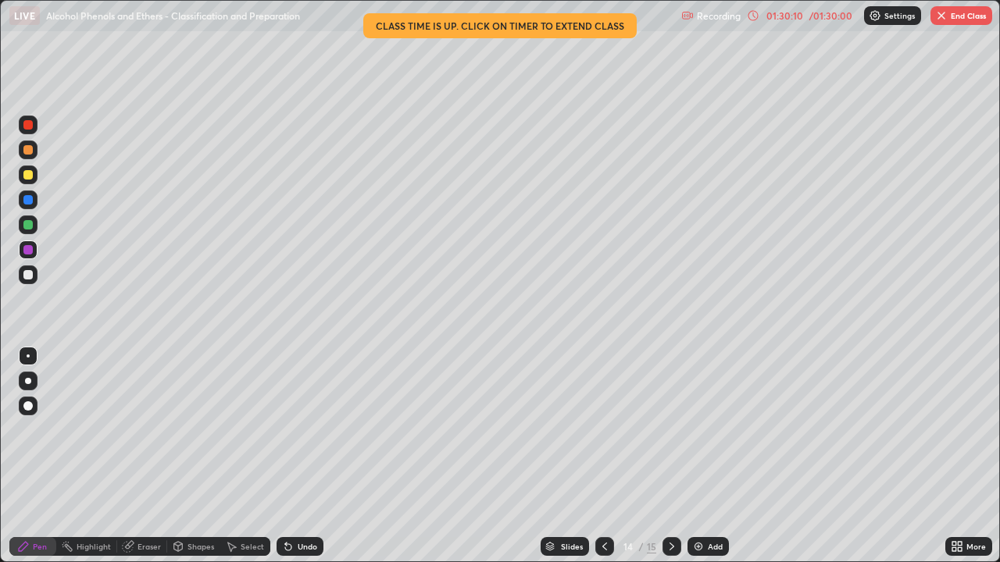
click at [954, 16] on button "End Class" at bounding box center [961, 15] width 62 height 19
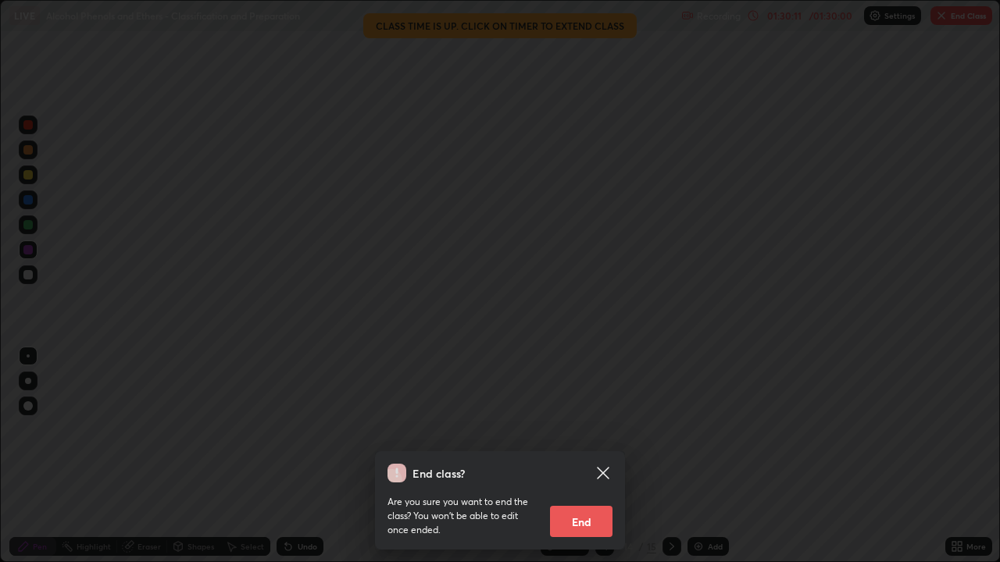
click at [581, 456] on button "End" at bounding box center [581, 521] width 62 height 31
